Goal: Task Accomplishment & Management: Manage account settings

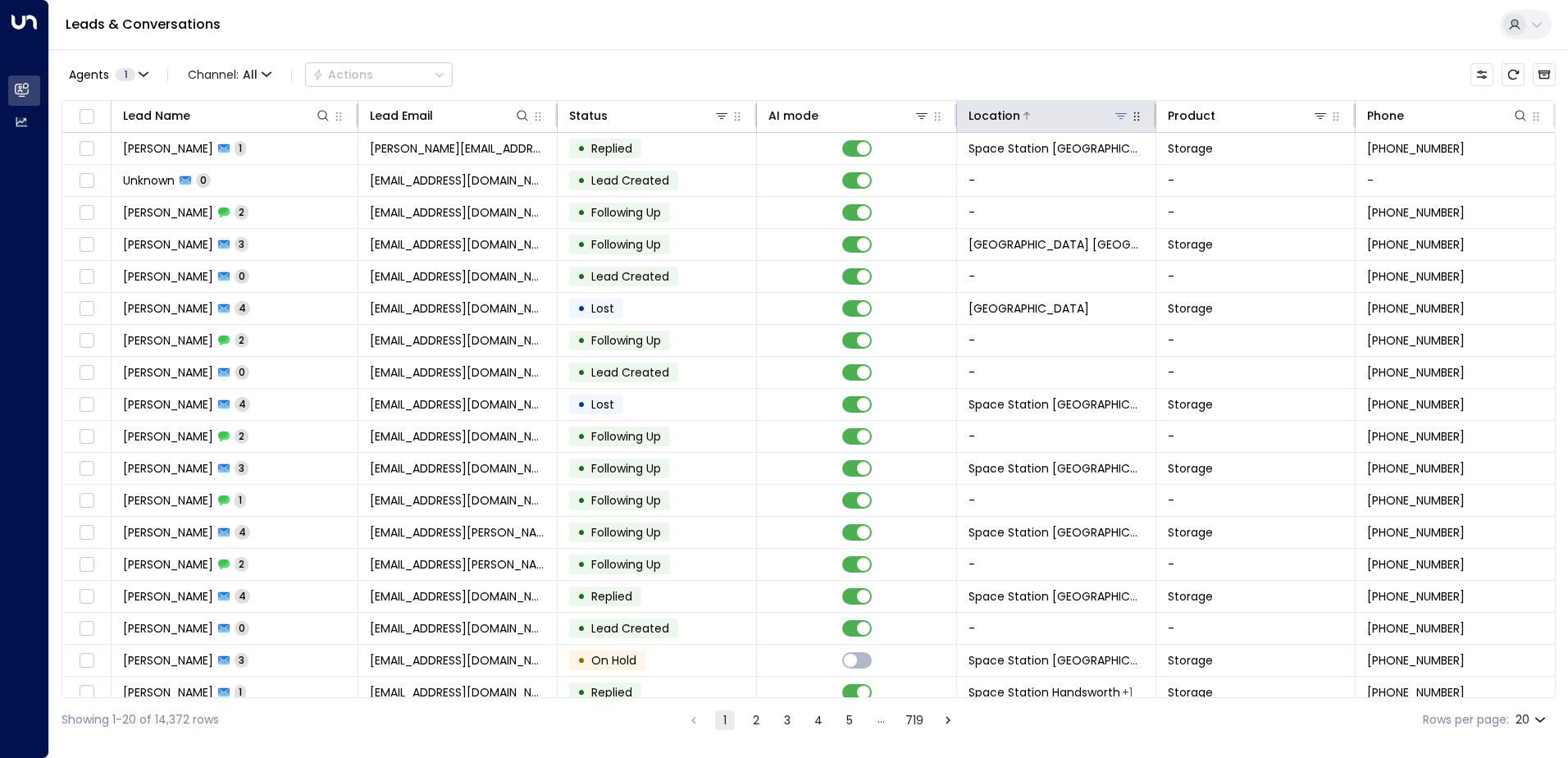
click at [1114, 107] on div "Location" at bounding box center [1049, 115] width 161 height 20
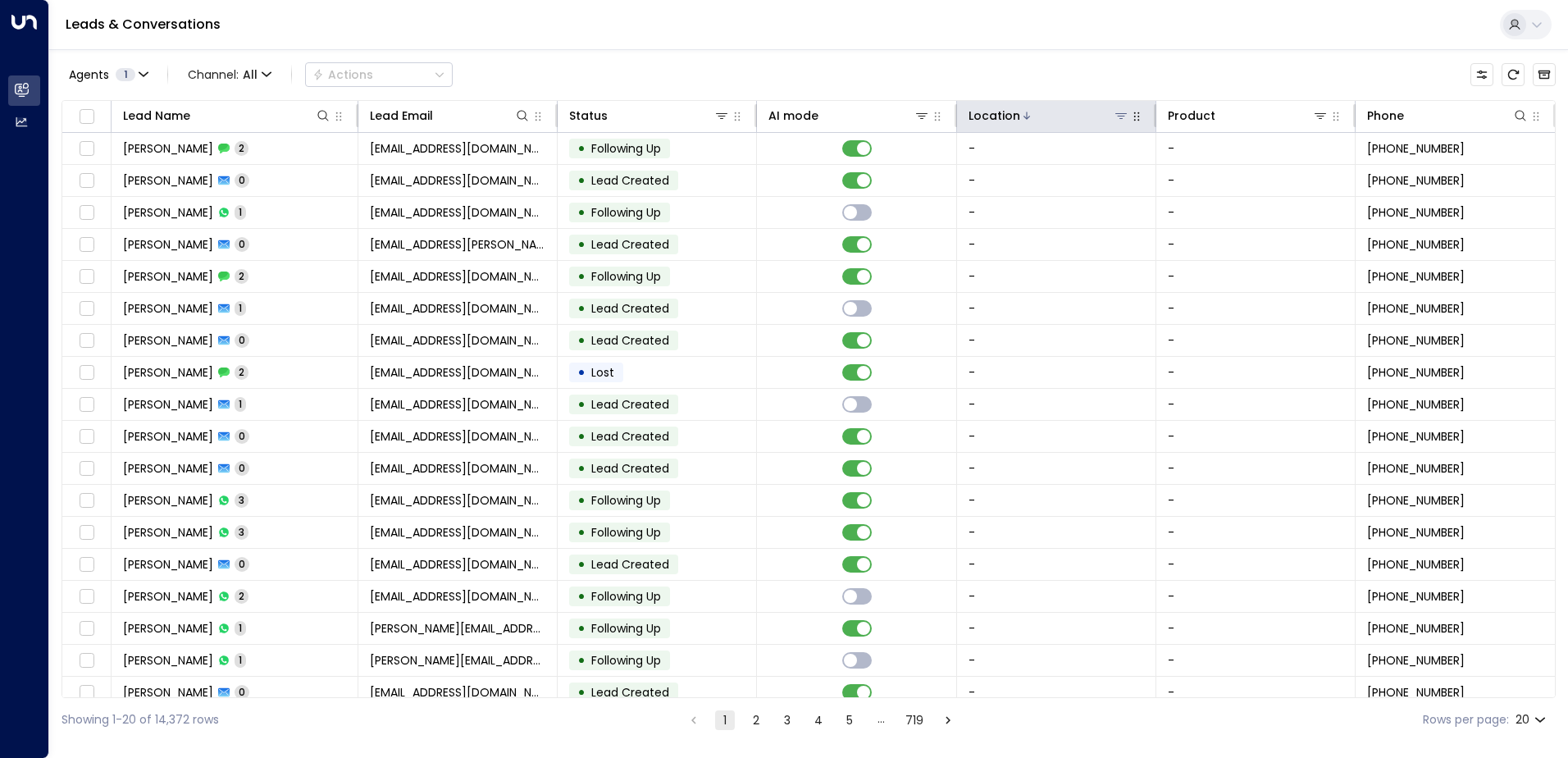
click at [1122, 109] on icon at bounding box center [1120, 115] width 13 height 13
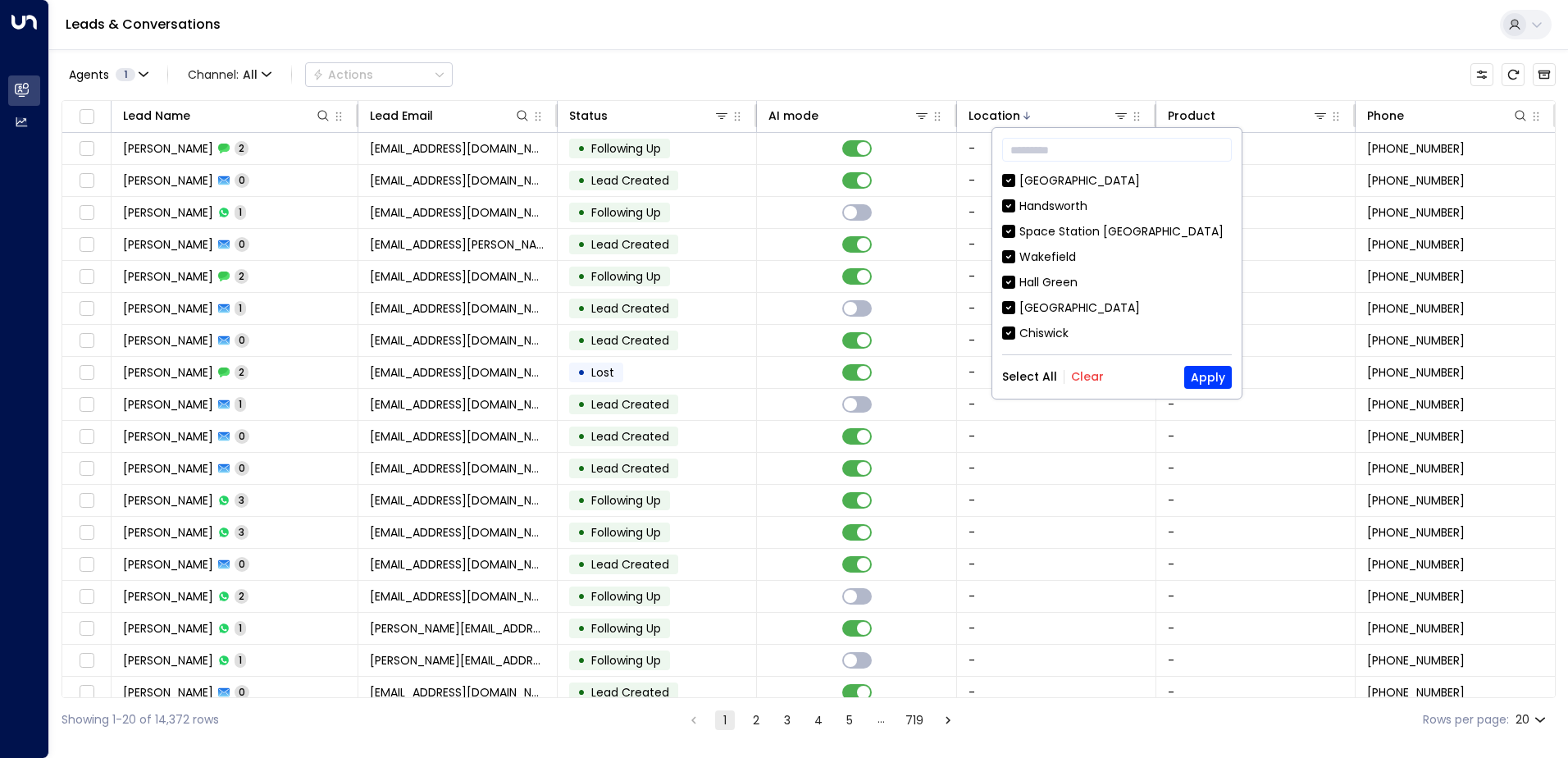
click at [1089, 376] on button "Clear" at bounding box center [1088, 376] width 33 height 13
click at [1120, 146] on input "text" at bounding box center [1117, 149] width 230 height 30
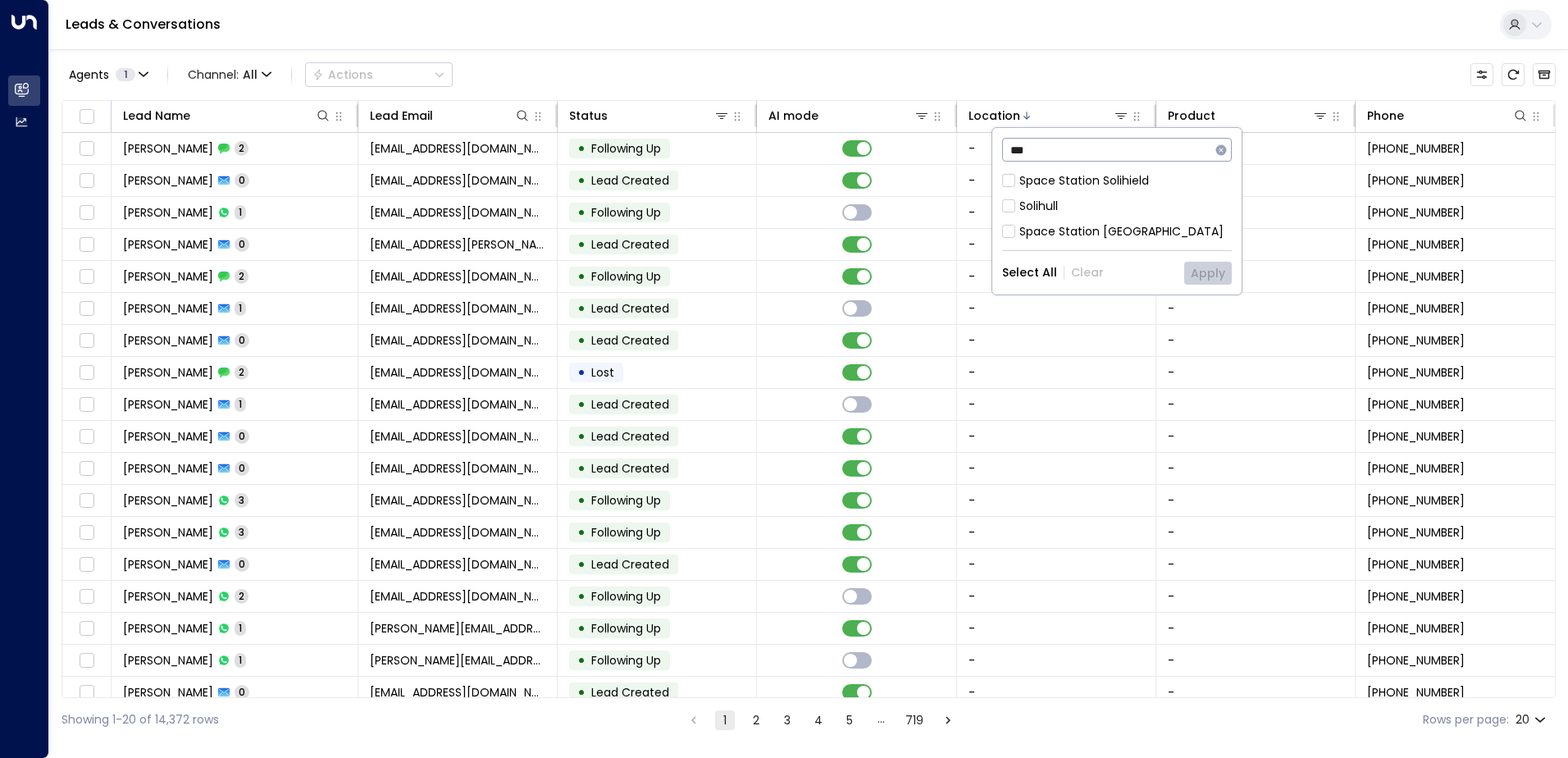
type input "***"
click at [1108, 180] on div "Space Station Solihield" at bounding box center [1084, 181] width 130 height 17
click at [1112, 187] on div "Space Station Solihield" at bounding box center [1084, 181] width 130 height 17
click at [1116, 232] on div "Space Station [GEOGRAPHIC_DATA]" at bounding box center [1121, 231] width 204 height 17
click at [1222, 269] on button "Apply" at bounding box center [1207, 273] width 47 height 23
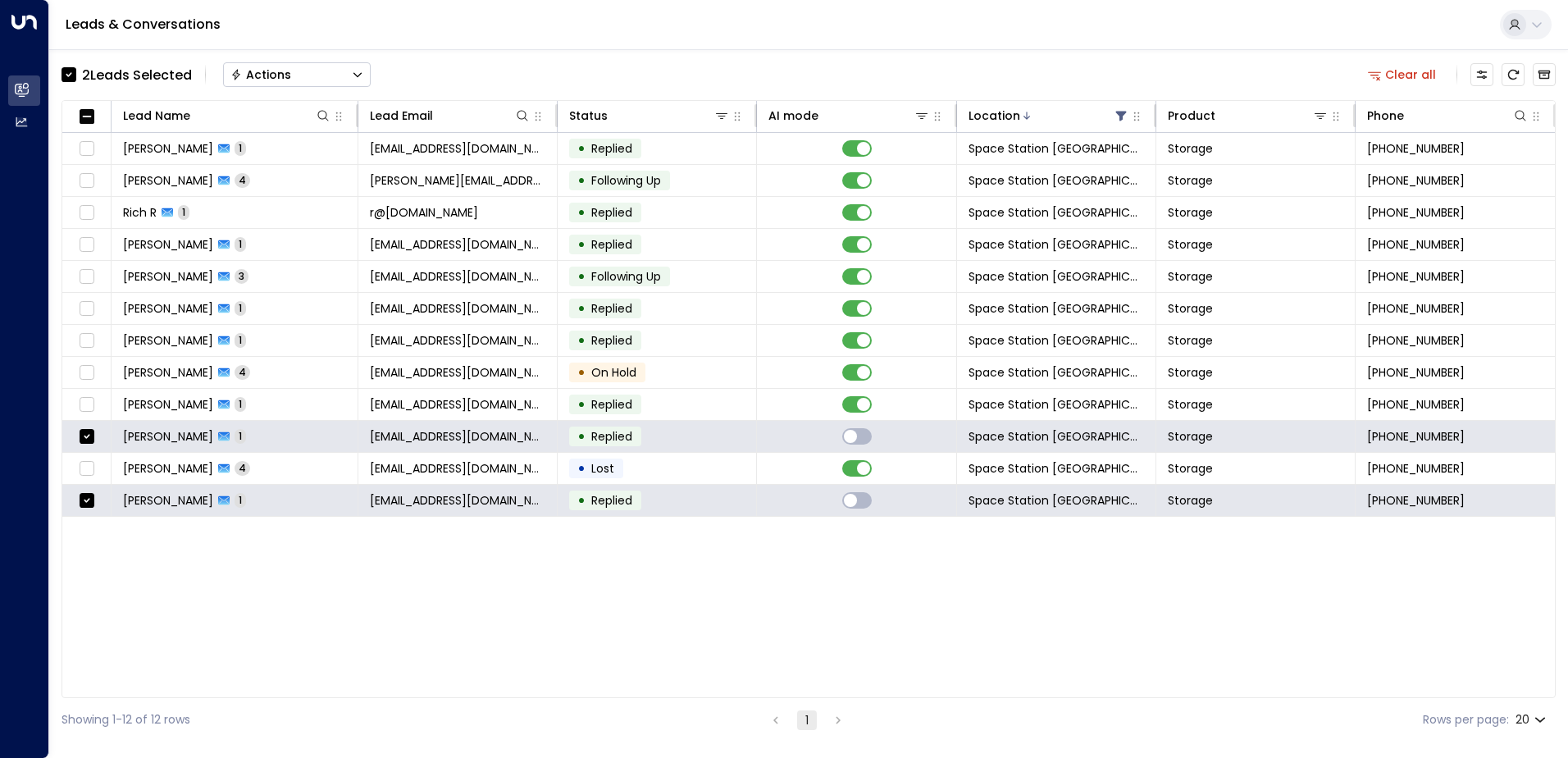
click at [325, 72] on button "Actions" at bounding box center [297, 74] width 148 height 25
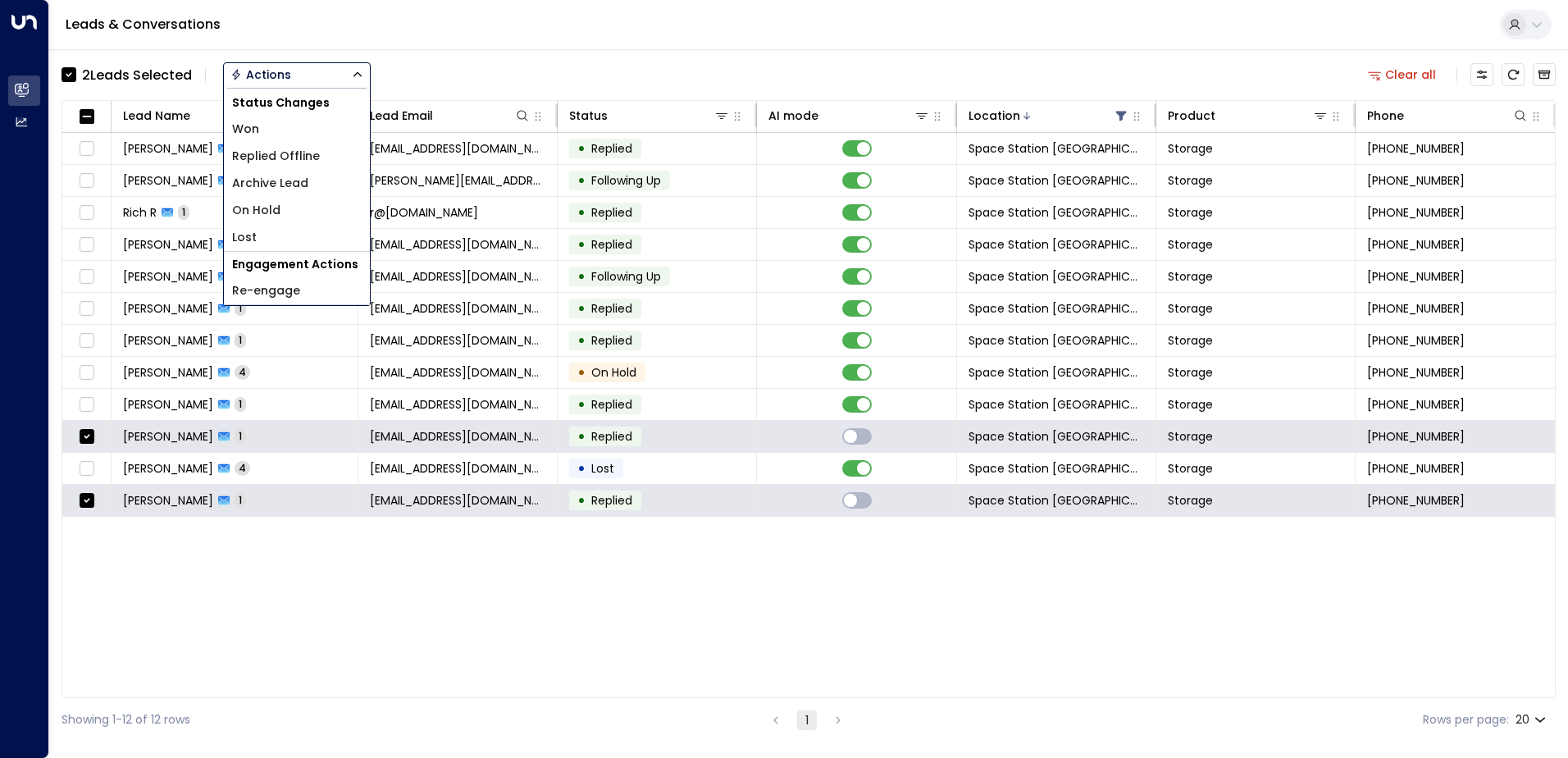
click at [322, 178] on li "Archive Lead" at bounding box center [297, 182] width 146 height 27
